Goal: Task Accomplishment & Management: Use online tool/utility

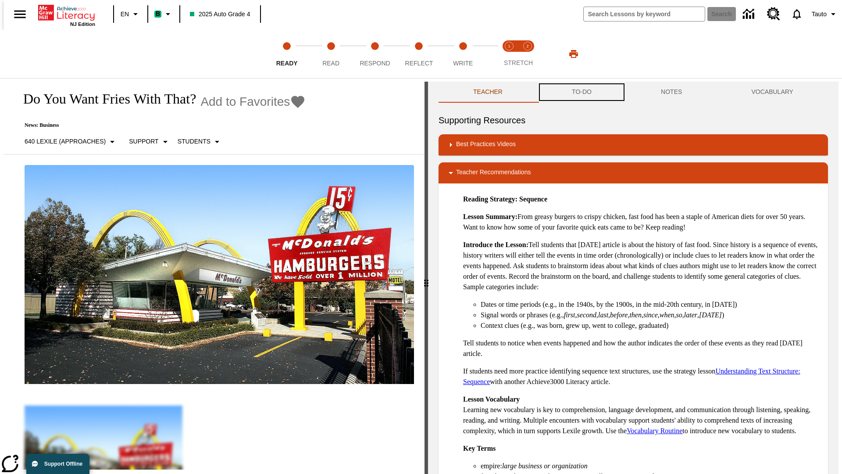
click at [581, 92] on button "TO-DO" at bounding box center [581, 92] width 89 height 21
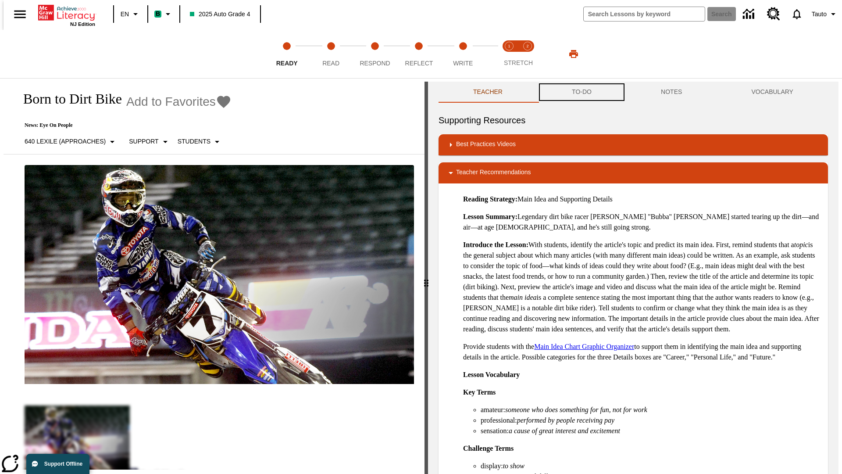
click at [581, 92] on button "TO-DO" at bounding box center [581, 92] width 89 height 21
